Goal: Ask a question

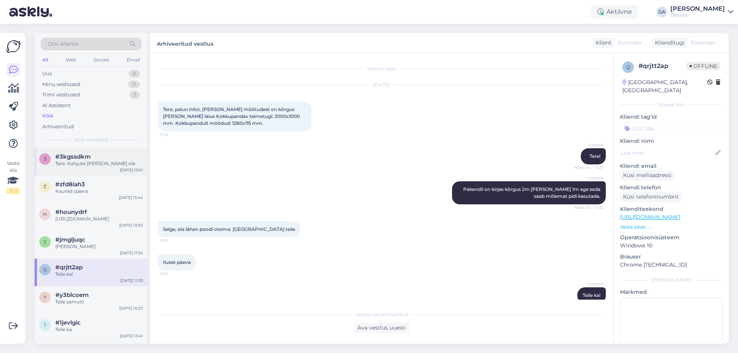
scroll to position [12, 0]
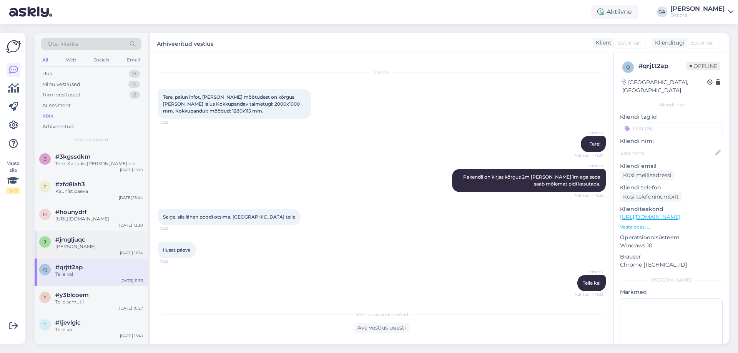
click at [83, 243] on span "#jmgljuqc" at bounding box center [70, 239] width 30 height 7
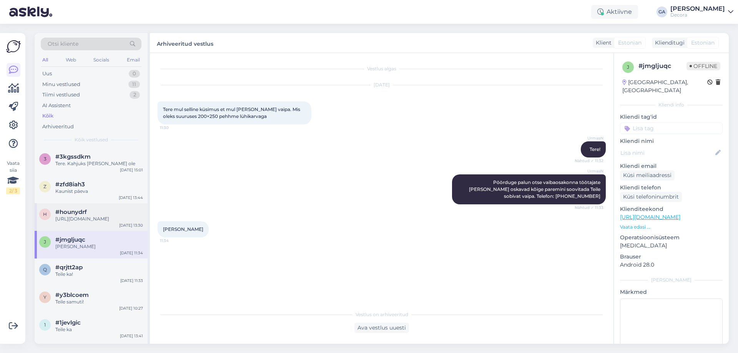
click at [83, 219] on div "[URL][DOMAIN_NAME]" at bounding box center [99, 219] width 88 height 7
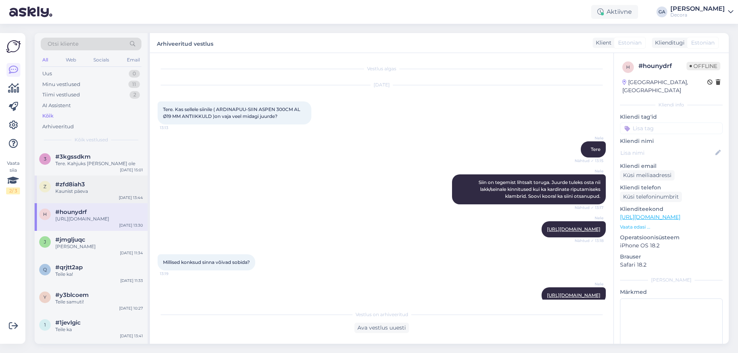
click at [92, 187] on div "#zfd8iah3" at bounding box center [99, 184] width 88 height 7
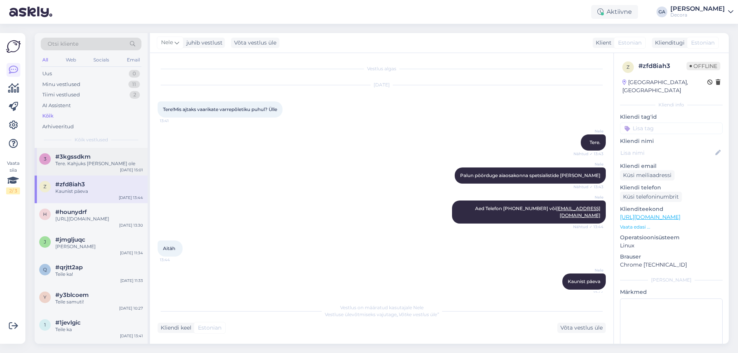
click at [95, 166] on div "Tere. Kahjuks [PERSON_NAME] ole" at bounding box center [99, 163] width 88 height 7
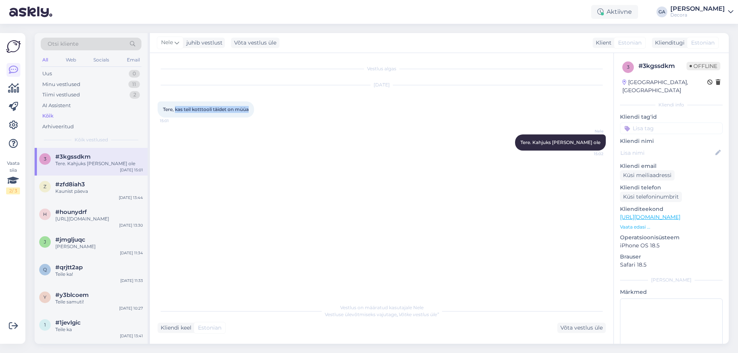
drag, startPoint x: 252, startPoint y: 109, endPoint x: 177, endPoint y: 110, distance: 75.8
click at [177, 110] on div "Tere, kas teil kotttooli täidet on müüa 15:01" at bounding box center [206, 110] width 97 height 16
click at [69, 306] on div "Teile samuti!" at bounding box center [99, 302] width 88 height 7
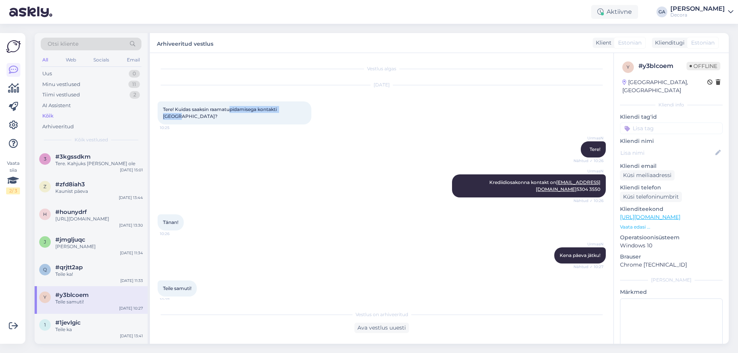
drag, startPoint x: 296, startPoint y: 109, endPoint x: 230, endPoint y: 108, distance: 65.4
click at [230, 108] on div "Tere! Kuidas saaksin raamatupidamisega kontakti Tartu? 10:25" at bounding box center [235, 113] width 154 height 23
click at [230, 108] on span "Tere! Kuidas saaksin raamatupidamisega kontakti [GEOGRAPHIC_DATA]?" at bounding box center [220, 113] width 115 height 13
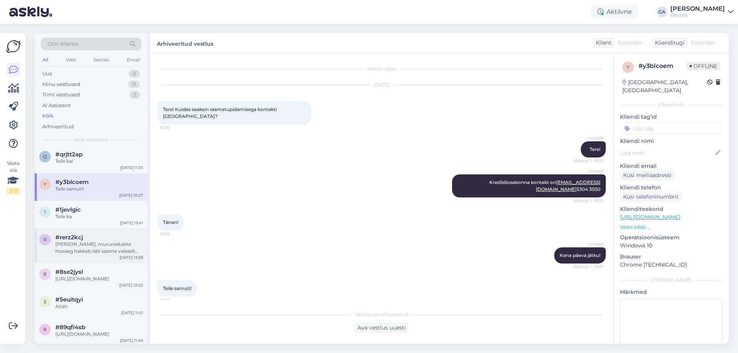
scroll to position [115, 0]
click at [82, 209] on div "1 #1jevlgic Teile ka [DATE] 13:41" at bounding box center [91, 213] width 113 height 28
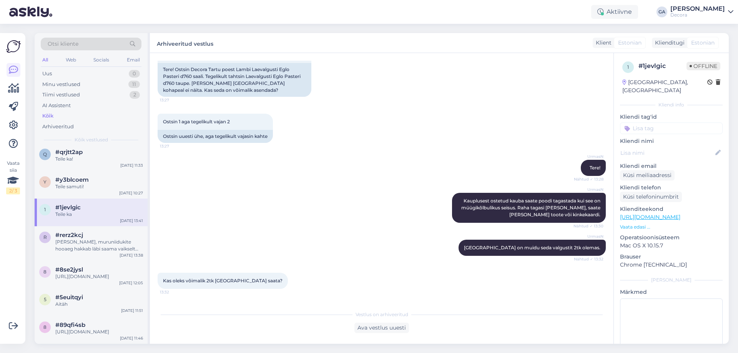
scroll to position [0, 0]
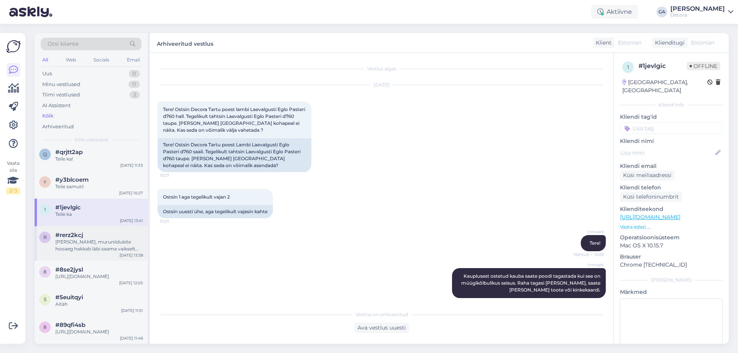
click at [87, 239] on div "#rerz2kcj" at bounding box center [99, 235] width 88 height 7
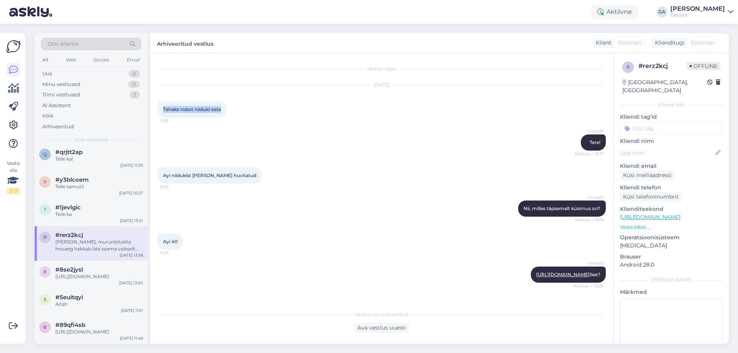
drag, startPoint x: 163, startPoint y: 107, endPoint x: 222, endPoint y: 108, distance: 59.6
click at [222, 108] on div "Tahaks robot niiduki osta 13:16" at bounding box center [192, 110] width 69 height 16
copy span "Tahaks robot niiduki osta"
click at [75, 163] on div "Teile ka!" at bounding box center [99, 159] width 88 height 7
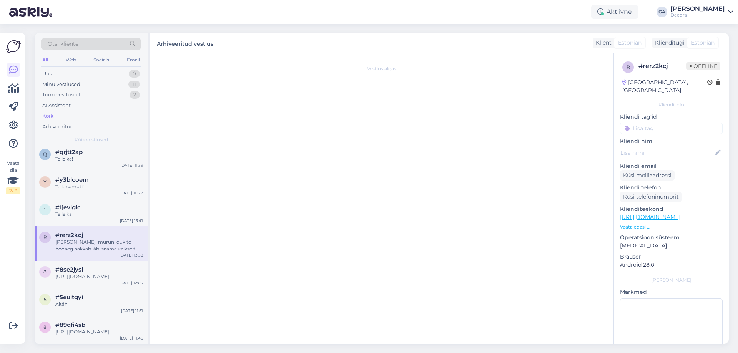
scroll to position [12, 0]
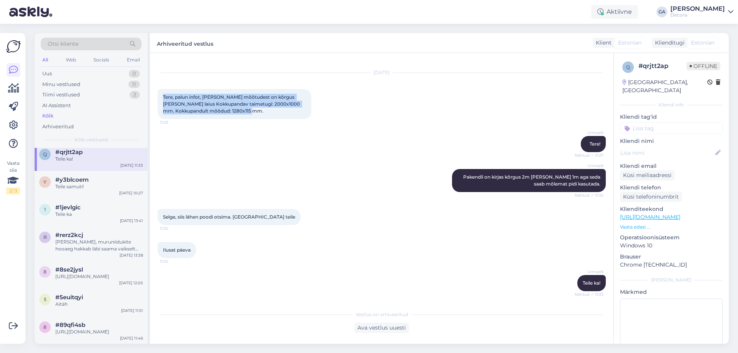
drag, startPoint x: 261, startPoint y: 113, endPoint x: 164, endPoint y: 96, distance: 99.3
click at [164, 96] on div "Tere, palun infot, milline neist mõõtudest on kõrgus ja milline laius Kokkupand…" at bounding box center [235, 104] width 154 height 30
copy span "Tere, palun infot, milline neist mõõtudest on kõrgus ja milline laius Kokkupand…"
click at [83, 183] on span "#y3blcoem" at bounding box center [71, 180] width 33 height 7
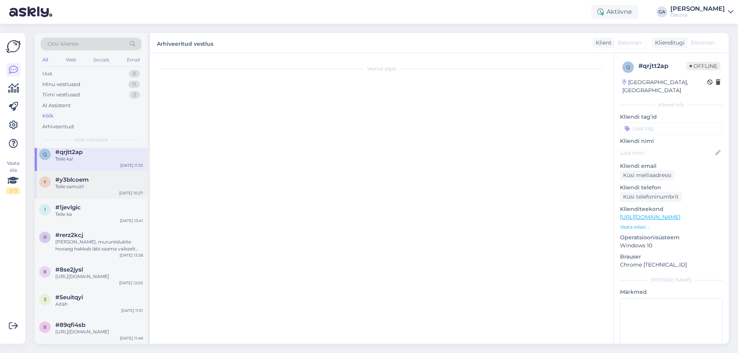
scroll to position [0, 0]
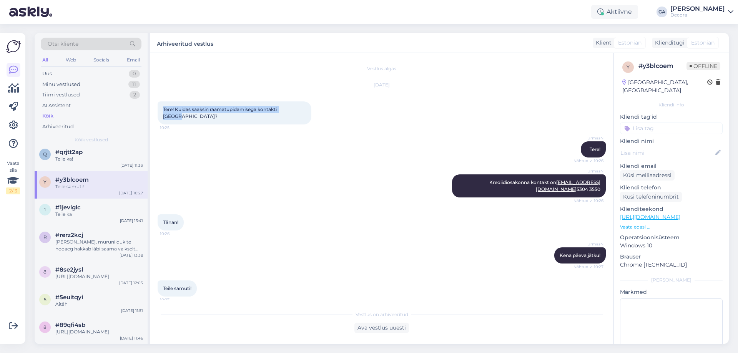
drag, startPoint x: 296, startPoint y: 108, endPoint x: 163, endPoint y: 108, distance: 133.0
click at [163, 108] on div "Tere! Kuidas saaksin raamatupidamisega kontakti Tartu? 10:25" at bounding box center [235, 113] width 154 height 23
copy span "Tere! Kuidas saaksin raamatupidamisega kontakti [GEOGRAPHIC_DATA]?"
click at [102, 218] on div "Teile ka" at bounding box center [99, 214] width 88 height 7
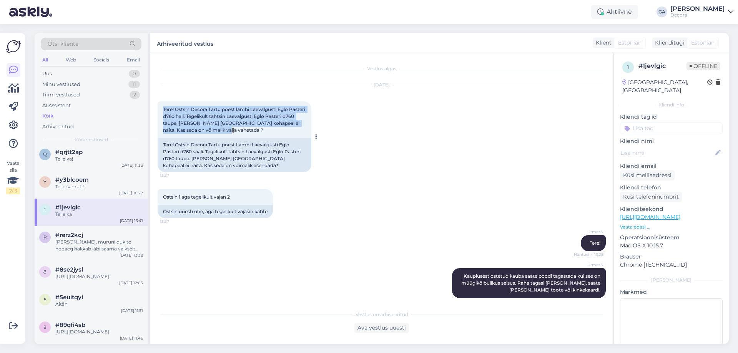
drag, startPoint x: 195, startPoint y: 122, endPoint x: 163, endPoint y: 111, distance: 33.8
click at [163, 111] on div "Tere! Ostsin Decora Tartu poest lambi Laevalgusti Eglo Pasteri d760 hall. Tegel…" at bounding box center [235, 120] width 154 height 37
copy span "Tere! Ostsin Decora Tartu poest lambi Laevalgusti Eglo Pasteri d760 hall. Tegel…"
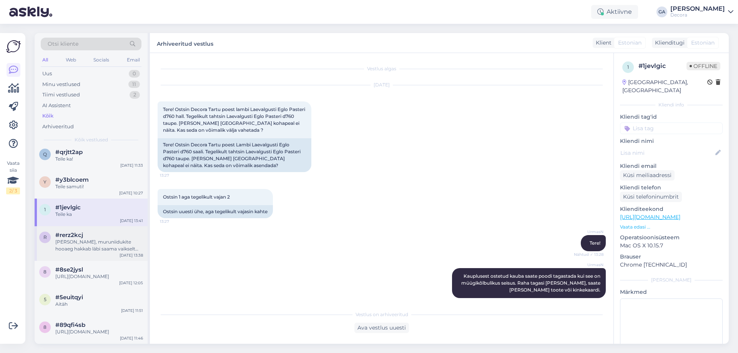
click at [84, 253] on div "[PERSON_NAME], muruniidukite hooaeg hakkab läbi saama vaikselt juba." at bounding box center [99, 246] width 88 height 14
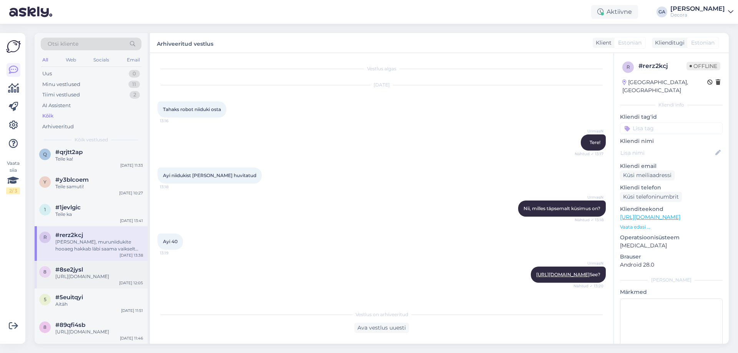
click at [70, 287] on div "8 #8se2jysl [URL][DOMAIN_NAME] [DATE] 12:05" at bounding box center [91, 275] width 113 height 28
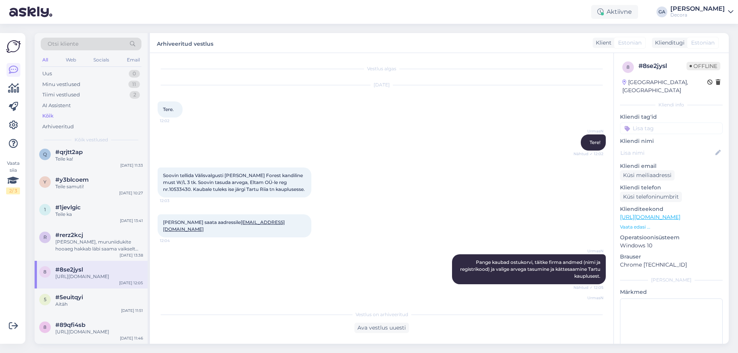
scroll to position [19, 0]
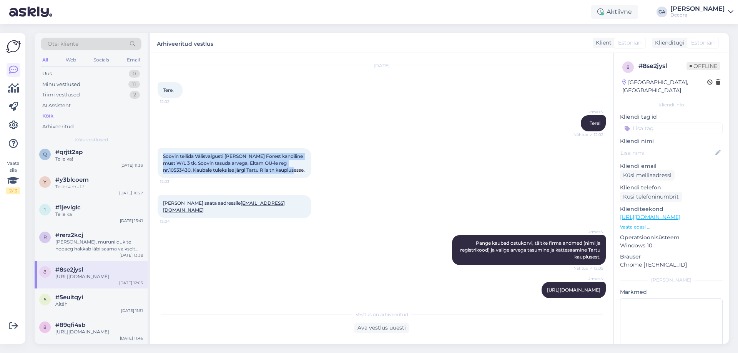
drag, startPoint x: 285, startPoint y: 170, endPoint x: 163, endPoint y: 154, distance: 123.8
click at [163, 154] on div "Soovin tellida Välisvalgusti Spector Forest kandiline must W/L 3 tk. Soovin tas…" at bounding box center [235, 163] width 154 height 30
copy span "Soovin tellida Välisvalgusti [PERSON_NAME] Forest kandiline must W/L 3 tk. Soov…"
click at [93, 301] on div "#5euitqyi" at bounding box center [99, 297] width 88 height 7
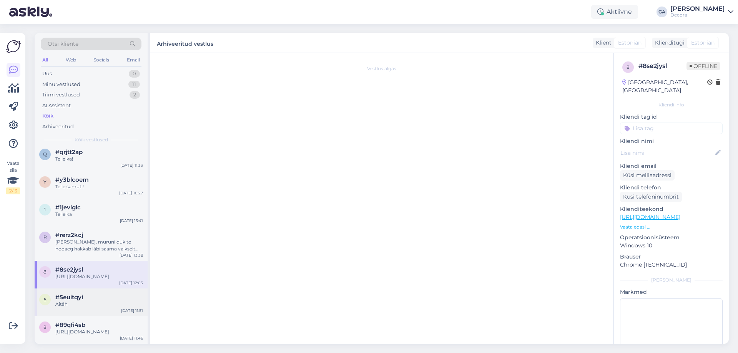
scroll to position [0, 0]
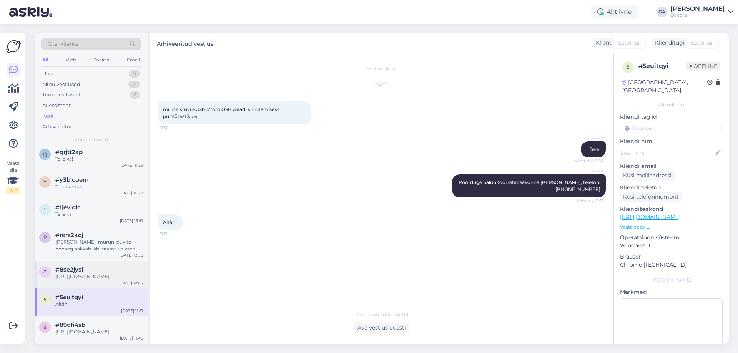
click at [71, 280] on div "[URL][DOMAIN_NAME]" at bounding box center [99, 276] width 88 height 7
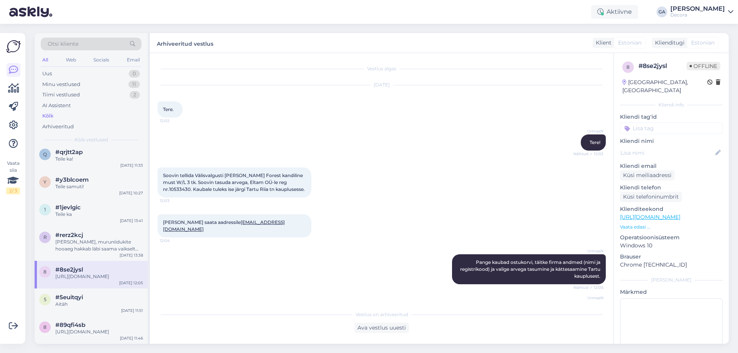
scroll to position [19, 0]
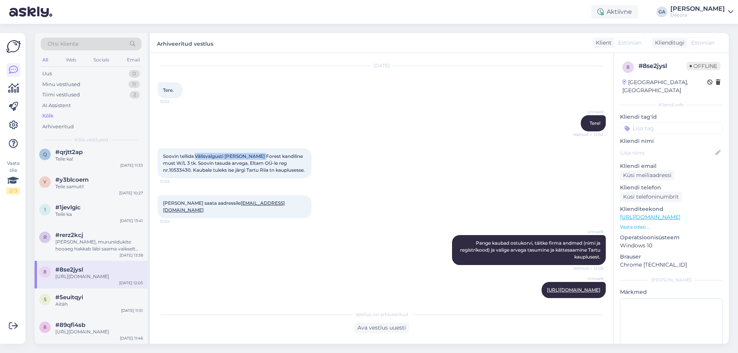
drag, startPoint x: 196, startPoint y: 156, endPoint x: 260, endPoint y: 153, distance: 63.5
click at [260, 153] on span "Soovin tellida Välisvalgusti [PERSON_NAME] Forest kandiline must W/L 3 tk. Soov…" at bounding box center [234, 163] width 142 height 20
copy span "Välisvalgusti Spector Forest"
click at [207, 145] on div "Soovin tellida Välisvalgusti Spector Forest kandiline must W/L 3 tk. Soovin tas…" at bounding box center [382, 163] width 448 height 47
drag, startPoint x: 195, startPoint y: 156, endPoint x: 182, endPoint y: 163, distance: 15.3
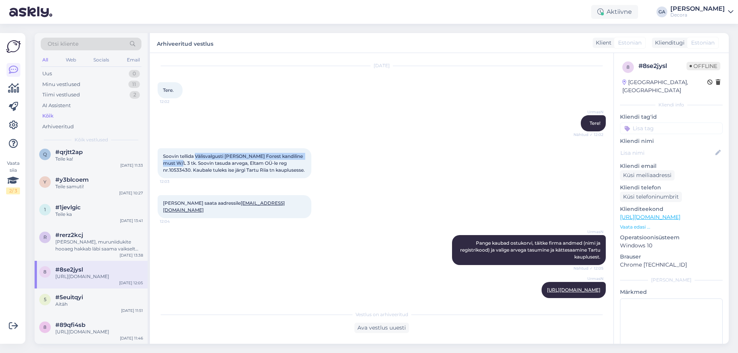
click at [182, 163] on span "Soovin tellida Välisvalgusti [PERSON_NAME] Forest kandiline must W/L 3 tk. Soov…" at bounding box center [234, 163] width 142 height 20
copy span "Välisvalgusti Spector Forest kandiline must W/L 3 tk"
click at [206, 162] on span "Soovin tellida Välisvalgusti [PERSON_NAME] Forest kandiline must W/L 3 tk. Soov…" at bounding box center [234, 163] width 142 height 20
drag, startPoint x: 283, startPoint y: 169, endPoint x: 164, endPoint y: 155, distance: 119.2
click at [164, 155] on div "Soovin tellida Välisvalgusti Spector Forest kandiline must W/L 3 tk. Soovin tas…" at bounding box center [235, 163] width 154 height 30
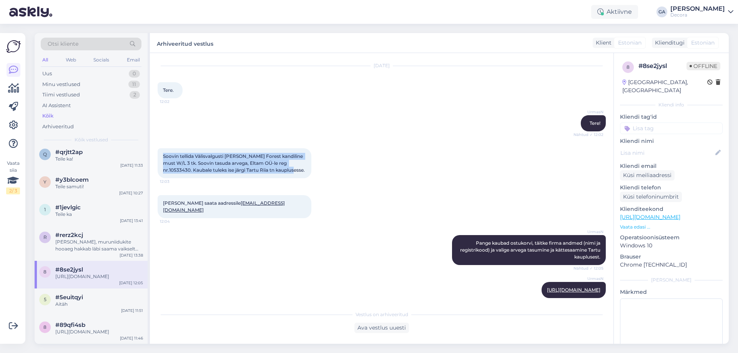
copy span "Soovin tellida Välisvalgusti [PERSON_NAME] Forest kandiline must W/L 3 tk. Soov…"
click at [88, 316] on div "5 #5euitqyi Aitäh Aug 11 11:51" at bounding box center [91, 303] width 113 height 28
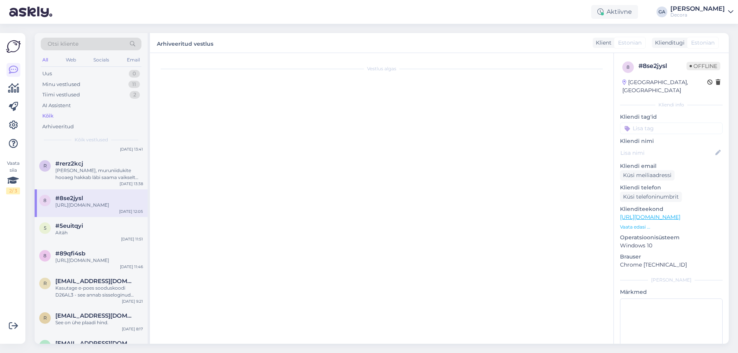
scroll to position [231, 0]
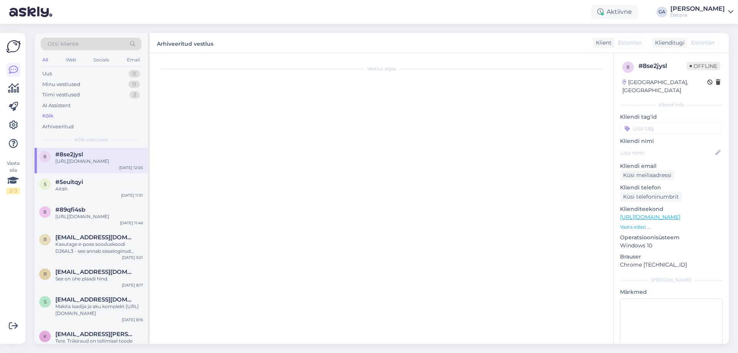
click at [84, 165] on div "[URL][DOMAIN_NAME]" at bounding box center [99, 161] width 88 height 7
click at [95, 193] on div "Aitäh" at bounding box center [99, 189] width 88 height 7
click at [86, 193] on div "Aitäh" at bounding box center [99, 189] width 88 height 7
click at [85, 193] on div "Aitäh" at bounding box center [99, 189] width 88 height 7
click at [85, 213] on div "8 #89qfi4sb https://www.decora.ee/ariklient Aug 11 11:46" at bounding box center [91, 215] width 113 height 28
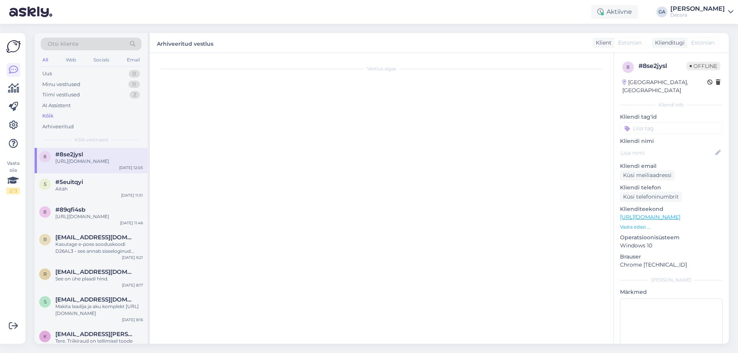
click at [86, 146] on div "r #rerz2kcj Ei tule, muruniidukite hooaeg hakkab läbi saama vaikselt juba. Aug …" at bounding box center [91, 128] width 113 height 35
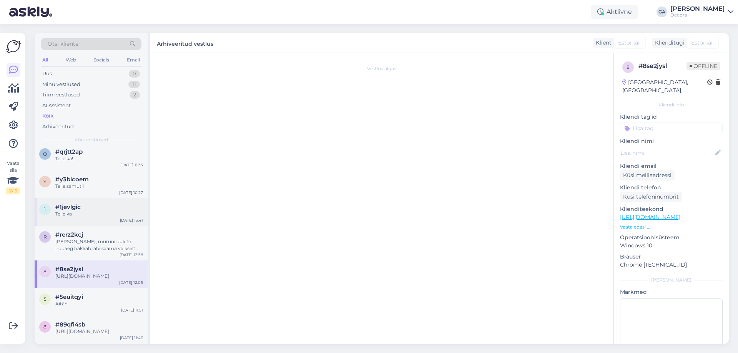
scroll to position [115, 0]
click at [80, 261] on div "r #rerz2kcj Ei tule, muruniidukite hooaeg hakkab läbi saama vaikselt juba. Aug …" at bounding box center [91, 243] width 113 height 35
click at [78, 239] on span "#rerz2kcj" at bounding box center [69, 235] width 28 height 7
click at [78, 226] on div "1 #1jevlgic Teile ka [DATE] 13:41" at bounding box center [91, 213] width 113 height 28
click at [100, 253] on div "[PERSON_NAME], muruniidukite hooaeg hakkab läbi saama vaikselt juba." at bounding box center [99, 246] width 88 height 14
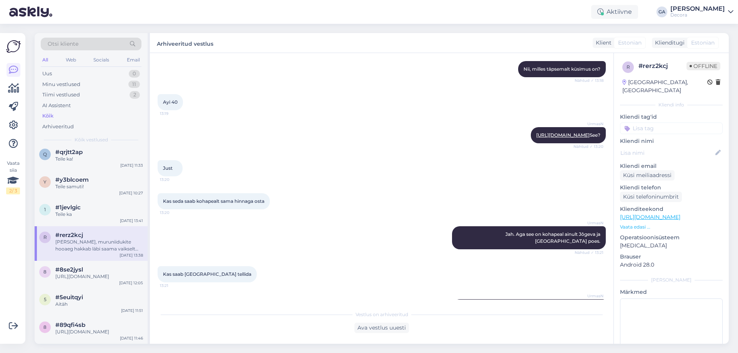
scroll to position [154, 0]
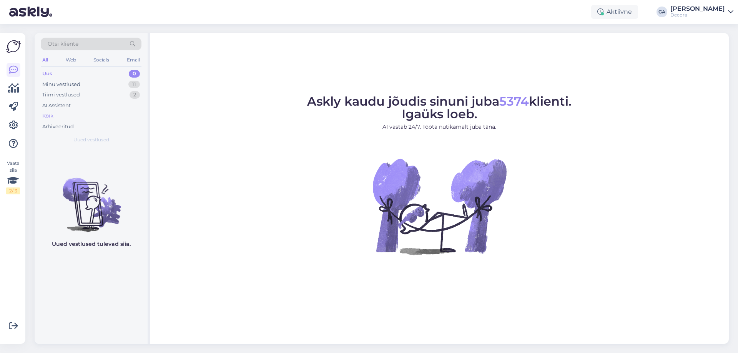
click at [47, 115] on div "Kõik" at bounding box center [47, 116] width 11 height 8
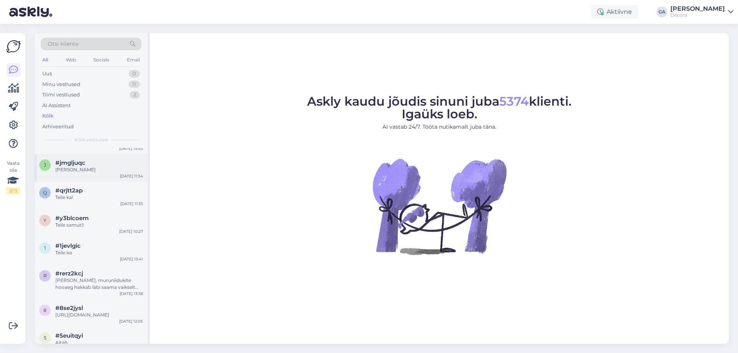
scroll to position [115, 0]
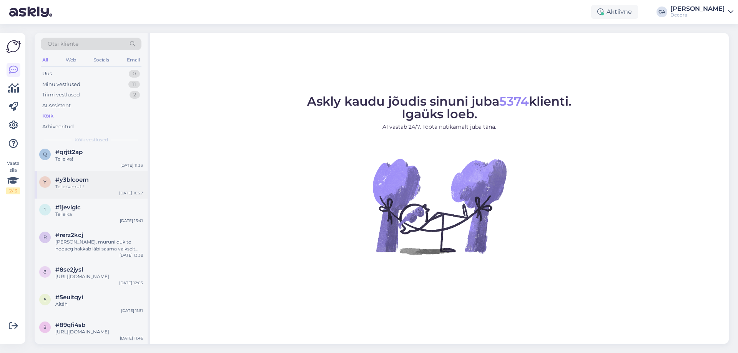
click at [83, 190] on div "Teile samuti!" at bounding box center [99, 186] width 88 height 7
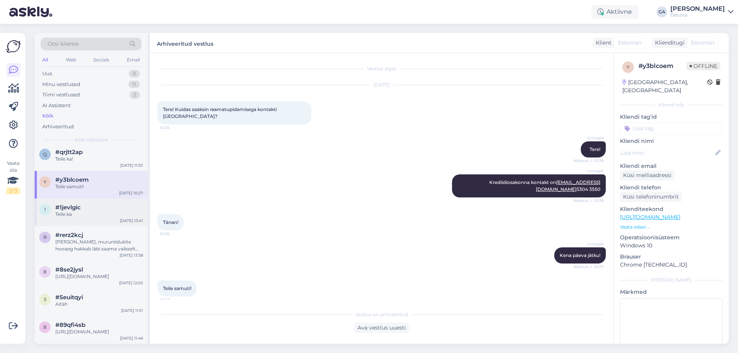
click at [77, 211] on span "#1jevlgic" at bounding box center [67, 207] width 25 height 7
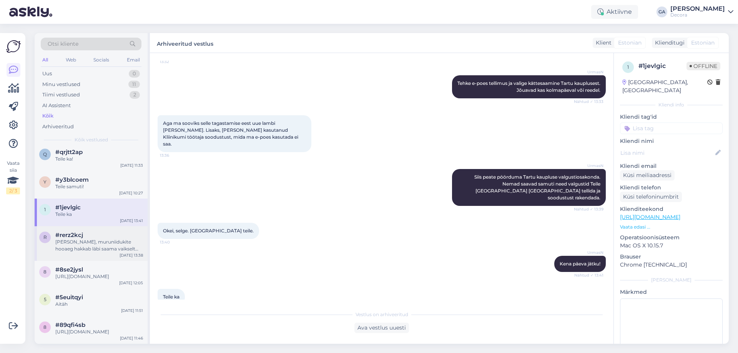
click at [86, 246] on div "[PERSON_NAME], muruniidukite hooaeg hakkab läbi saama vaikselt juba." at bounding box center [99, 246] width 88 height 14
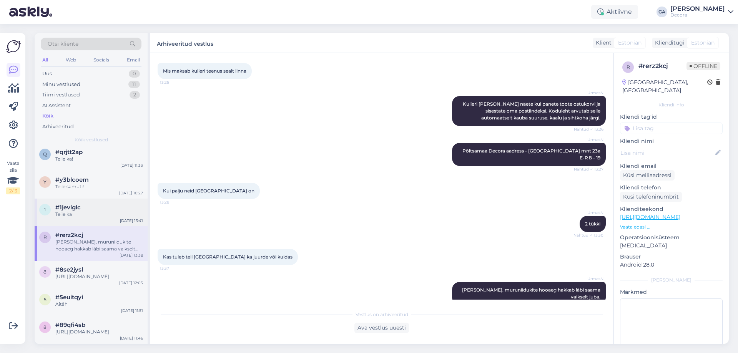
click at [77, 206] on div "1 #1jevlgic Teile ka [DATE] 13:41" at bounding box center [91, 213] width 113 height 28
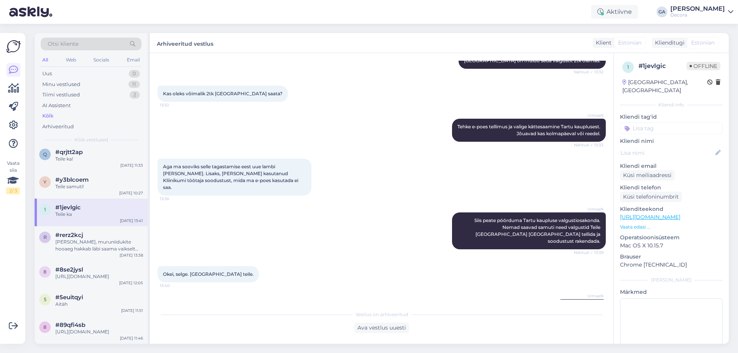
scroll to position [268, 0]
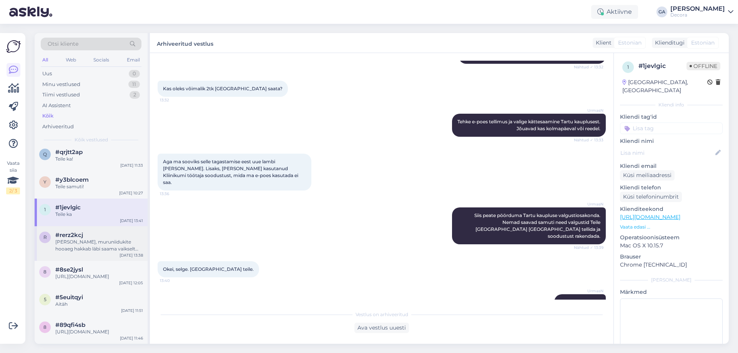
click at [80, 251] on div "[PERSON_NAME], muruniidukite hooaeg hakkab läbi saama vaikselt juba." at bounding box center [99, 246] width 88 height 14
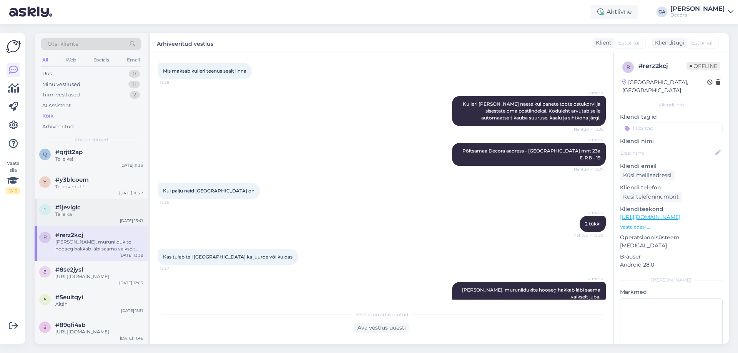
click at [108, 226] on div "1 #1jevlgic Teile ka [DATE] 13:41" at bounding box center [91, 213] width 113 height 28
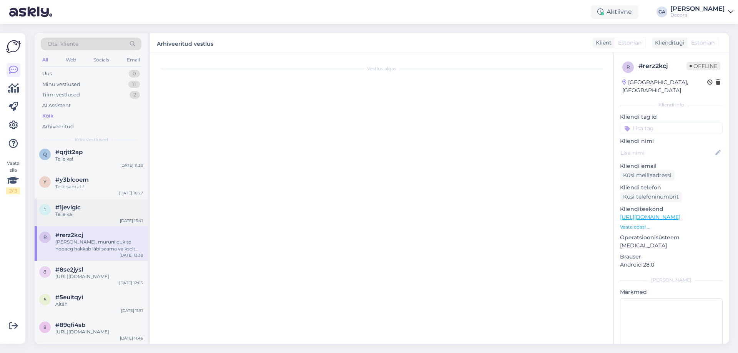
scroll to position [306, 0]
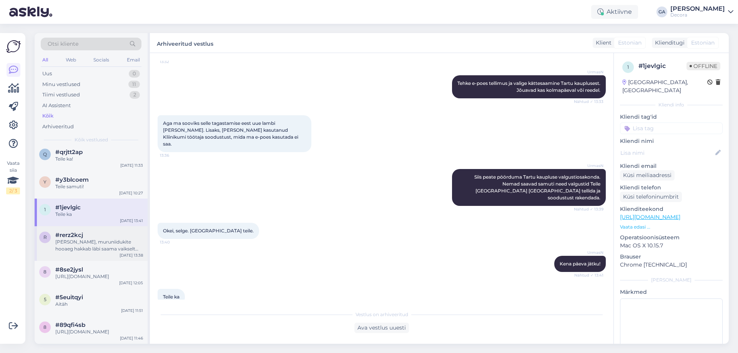
click at [90, 253] on div "[PERSON_NAME], muruniidukite hooaeg hakkab läbi saama vaikselt juba." at bounding box center [99, 246] width 88 height 14
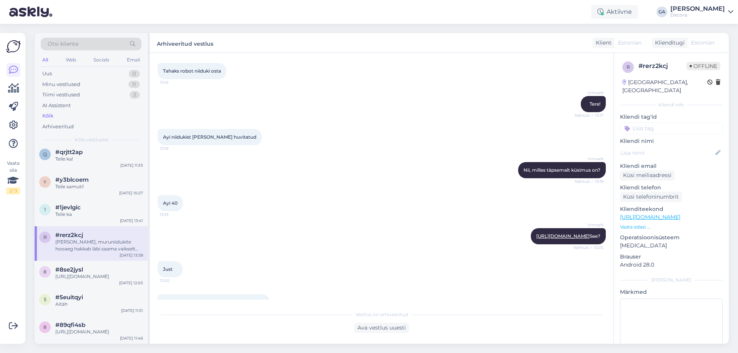
scroll to position [0, 0]
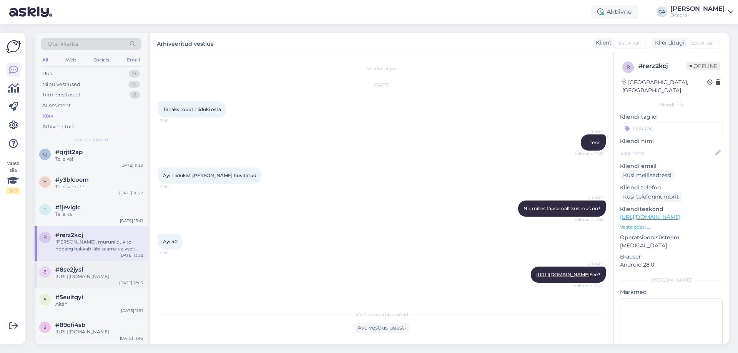
click at [92, 288] on div "8 #8se2jysl [URL][DOMAIN_NAME] [DATE] 12:05" at bounding box center [91, 275] width 113 height 28
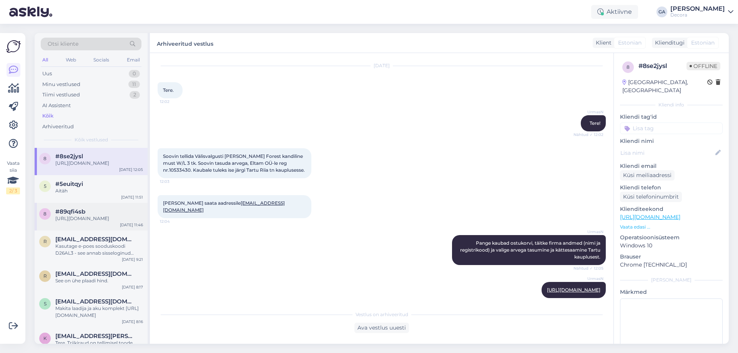
scroll to position [231, 0]
click at [78, 186] on span "#5euitqyi" at bounding box center [69, 182] width 28 height 7
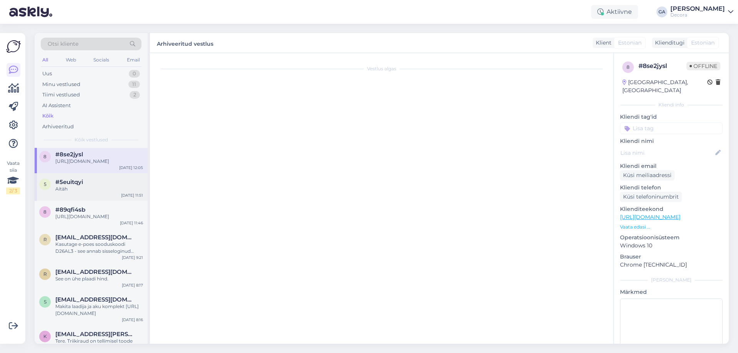
scroll to position [0, 0]
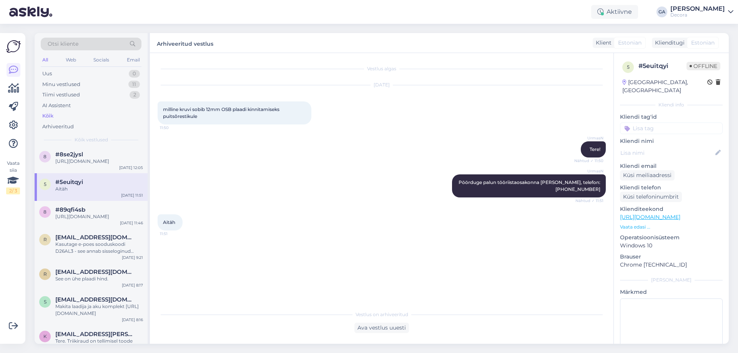
click at [203, 111] on span "milline kruvi sobib 12mm OSB plaadi kinnitamiseks puitsõrestikule" at bounding box center [222, 113] width 118 height 13
drag, startPoint x: 208, startPoint y: 114, endPoint x: 164, endPoint y: 109, distance: 44.1
click at [164, 109] on div "milline kruvi sobib 12mm OSB plaadi kinnitamiseks puitsõrestikule 11:50" at bounding box center [235, 113] width 154 height 23
copy span "milline kruvi sobib 12mm OSB plaadi kinnitamiseks puitsõrestikule"
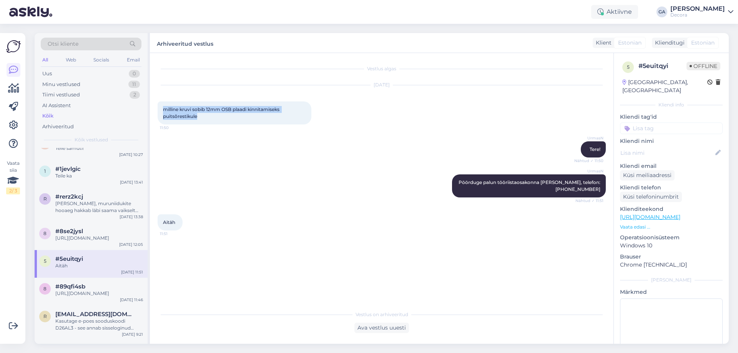
scroll to position [231, 0]
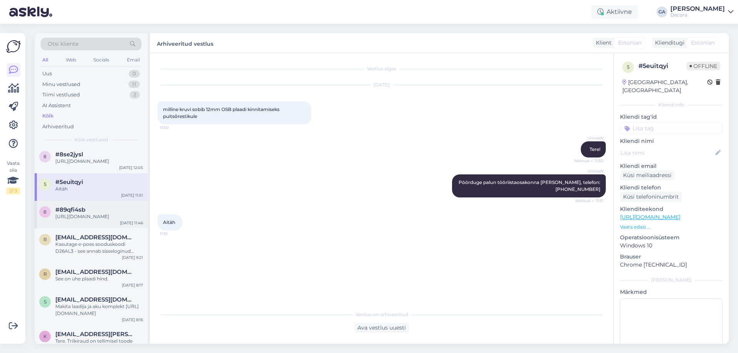
click at [77, 220] on div "[URL][DOMAIN_NAME]" at bounding box center [99, 216] width 88 height 7
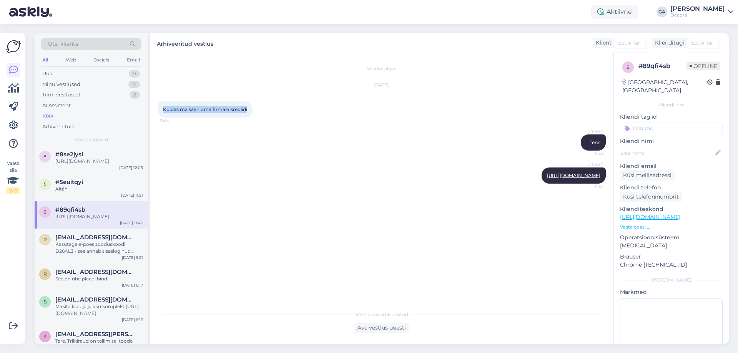
drag, startPoint x: 248, startPoint y: 109, endPoint x: 164, endPoint y: 108, distance: 84.6
click at [164, 108] on span "Kuidas ma saan oma firmale krediidi" at bounding box center [205, 110] width 84 height 6
copy span "Kuidas ma saan oma firmale krediidi"
click at [82, 251] on div "Kasutage e-poes sooduskoodi D26AL3 - see annab sisseloginud kliendile tavahinna…" at bounding box center [99, 248] width 88 height 14
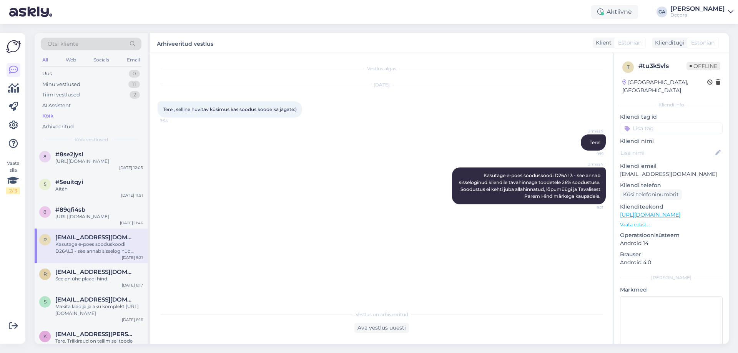
drag, startPoint x: 300, startPoint y: 108, endPoint x: 164, endPoint y: 106, distance: 136.5
click at [164, 106] on div "Tere , selline huvitav küsimus kas soodus koode ka jagate:) 7:54" at bounding box center [230, 110] width 145 height 16
copy span "Tere , selline huvitav küsimus kas soodus koode ka jagate:)"
click at [478, 195] on span "Kasutage e-poes sooduskoodi D26AL3 - see annab sisseloginud kliendile tavahinna…" at bounding box center [530, 186] width 143 height 27
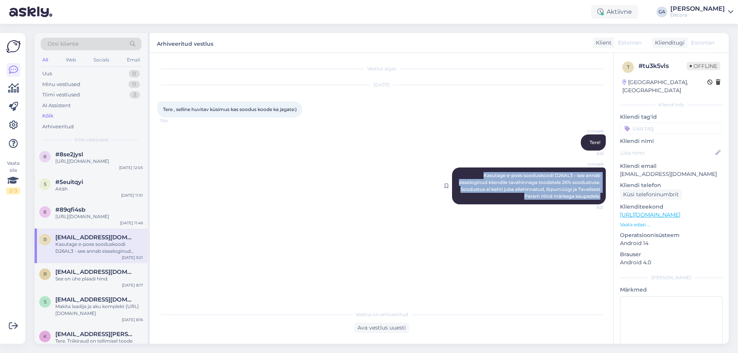
drag, startPoint x: 484, startPoint y: 175, endPoint x: 600, endPoint y: 195, distance: 117.8
click at [600, 195] on span "Kasutage e-poes sooduskoodi D26AL3 - see annab sisseloginud kliendile tavahinna…" at bounding box center [530, 186] width 143 height 27
copy span "Kasutage e-poes sooduskoodi D26AL3 - see annab sisseloginud kliendile tavahinna…"
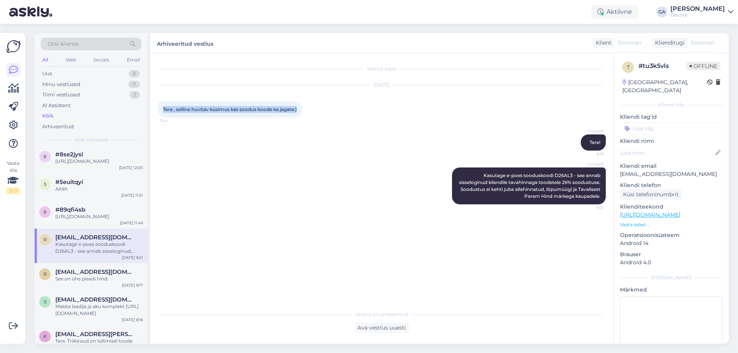
drag, startPoint x: 163, startPoint y: 107, endPoint x: 299, endPoint y: 108, distance: 136.5
click at [299, 108] on div "Tere , selline huvitav küsimus kas soodus koode ka jagate:) 7:54" at bounding box center [230, 110] width 145 height 16
copy span "Tere , selline huvitav küsimus kas soodus koode ka jagate:)"
click at [62, 283] on div "See on ühe plaadi hind." at bounding box center [99, 279] width 88 height 7
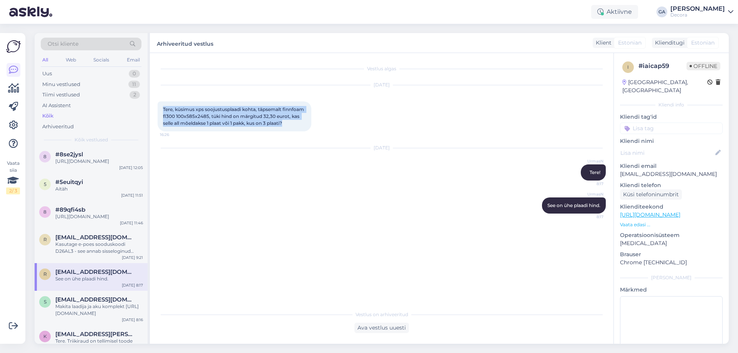
drag, startPoint x: 292, startPoint y: 124, endPoint x: 167, endPoint y: 109, distance: 126.3
click at [165, 108] on div "Tere, küsimus xps soojustusplaadi kohta, täpsemalt finnfoam fl300 100x585x2485,…" at bounding box center [235, 117] width 154 height 30
copy span "ere, küsimus xps soojustusplaadi kohta, täpsemalt finnfoam fl300 100x585x2485, …"
click at [193, 118] on span "Tere, küsimus xps soojustusplaadi kohta, täpsemalt finnfoam fl300 100x585x2485,…" at bounding box center [234, 117] width 142 height 20
drag, startPoint x: 286, startPoint y: 122, endPoint x: 164, endPoint y: 108, distance: 122.7
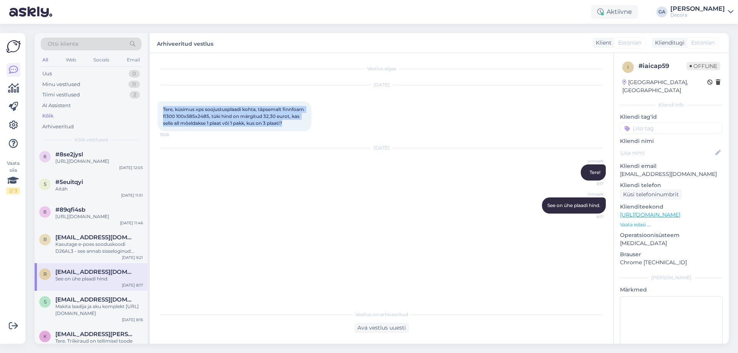
click at [164, 108] on div "Tere, küsimus xps soojustusplaadi kohta, täpsemalt finnfoam fl300 100x585x2485,…" at bounding box center [235, 117] width 154 height 30
copy span "Tere, küsimus xps soojustusplaadi kohta, täpsemalt finnfoam fl300 100x585x2485,…"
